Goal: Task Accomplishment & Management: Use online tool/utility

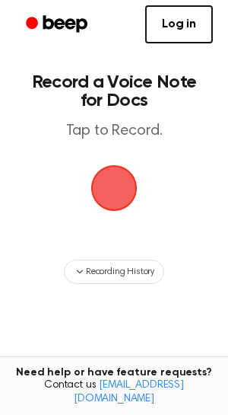
click at [121, 192] on span "button" at bounding box center [114, 187] width 59 height 59
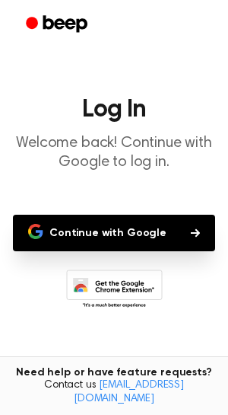
click at [98, 232] on button "Continue with Google" at bounding box center [114, 233] width 203 height 37
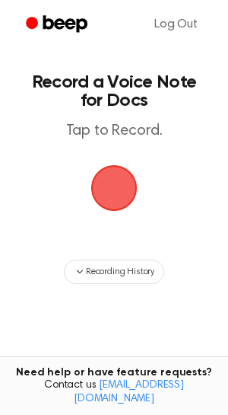
click at [117, 187] on span "button" at bounding box center [114, 188] width 56 height 56
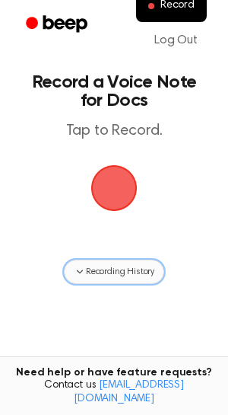
click at [137, 274] on span "Recording History" at bounding box center [120, 272] width 69 height 14
